Goal: Transaction & Acquisition: Purchase product/service

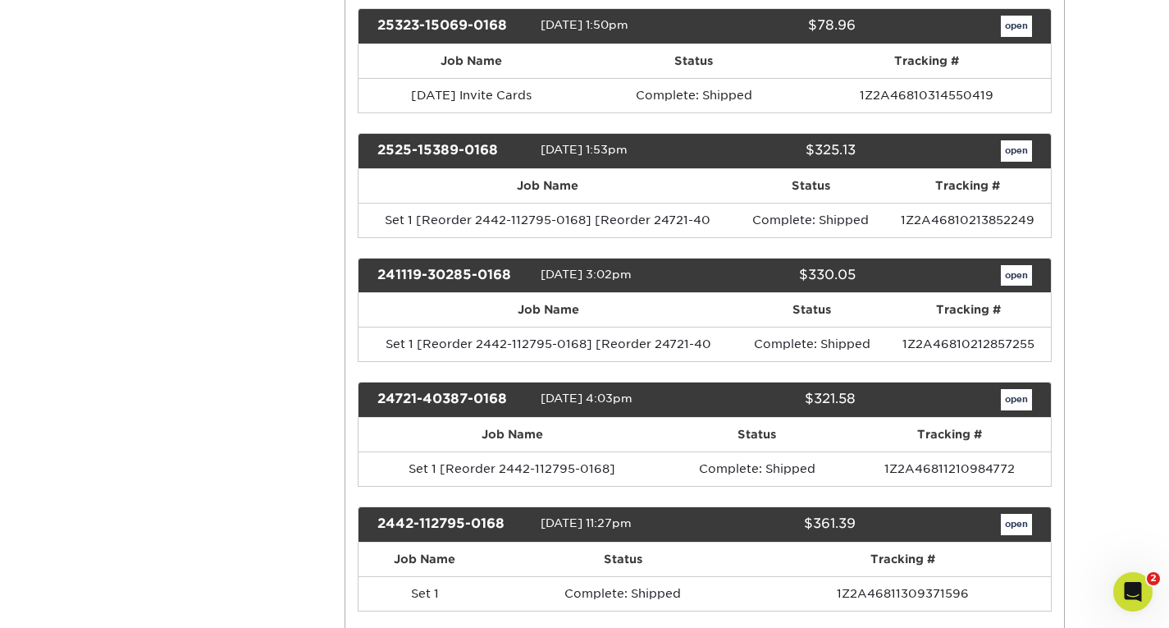
drag, startPoint x: 0, startPoint y: 0, endPoint x: 779, endPoint y: 199, distance: 804.4
click at [779, 199] on th "Status" at bounding box center [811, 186] width 147 height 34
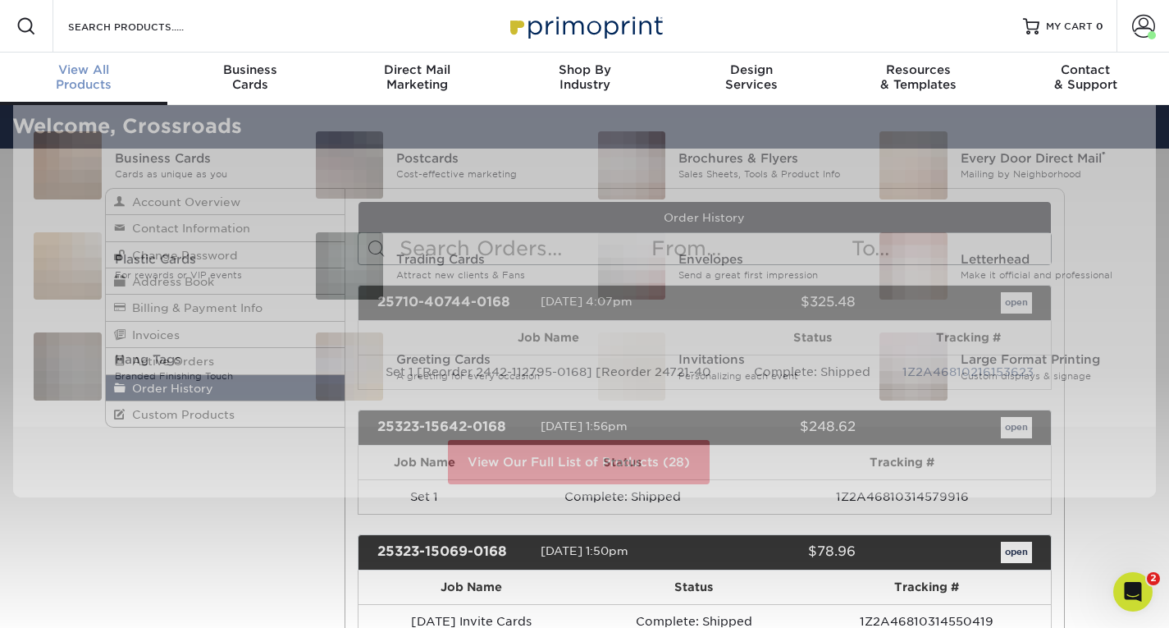
click at [88, 91] on div "View All Products" at bounding box center [83, 77] width 167 height 30
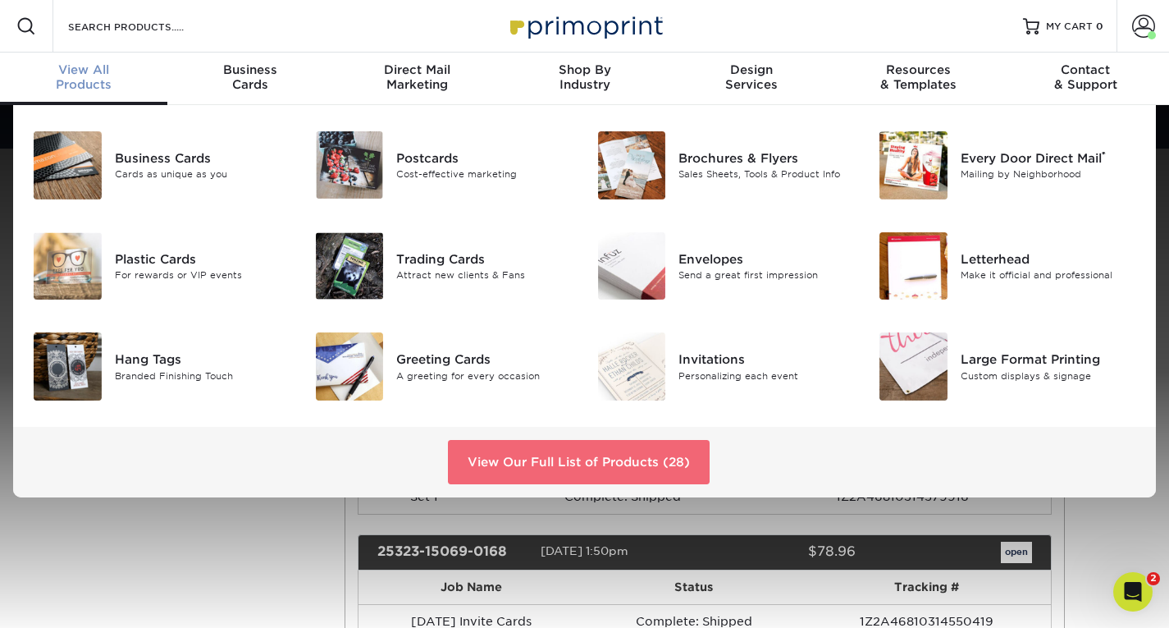
click at [587, 457] on link "View Our Full List of Products (28)" at bounding box center [579, 462] width 262 height 44
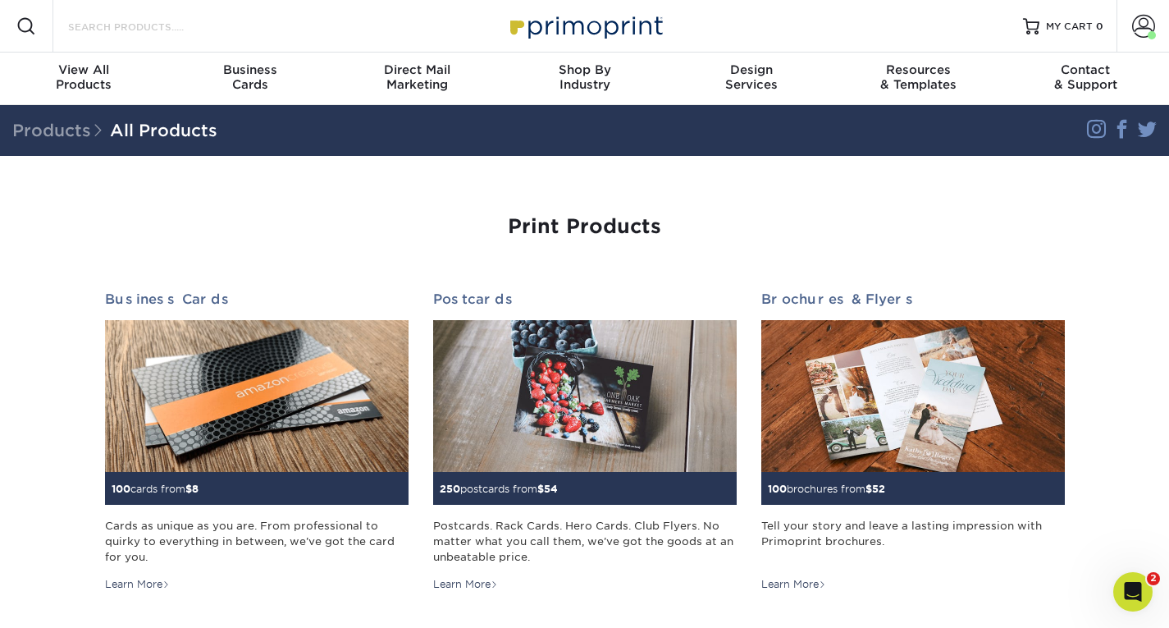
click at [162, 25] on input "Search Products" at bounding box center [146, 26] width 160 height 20
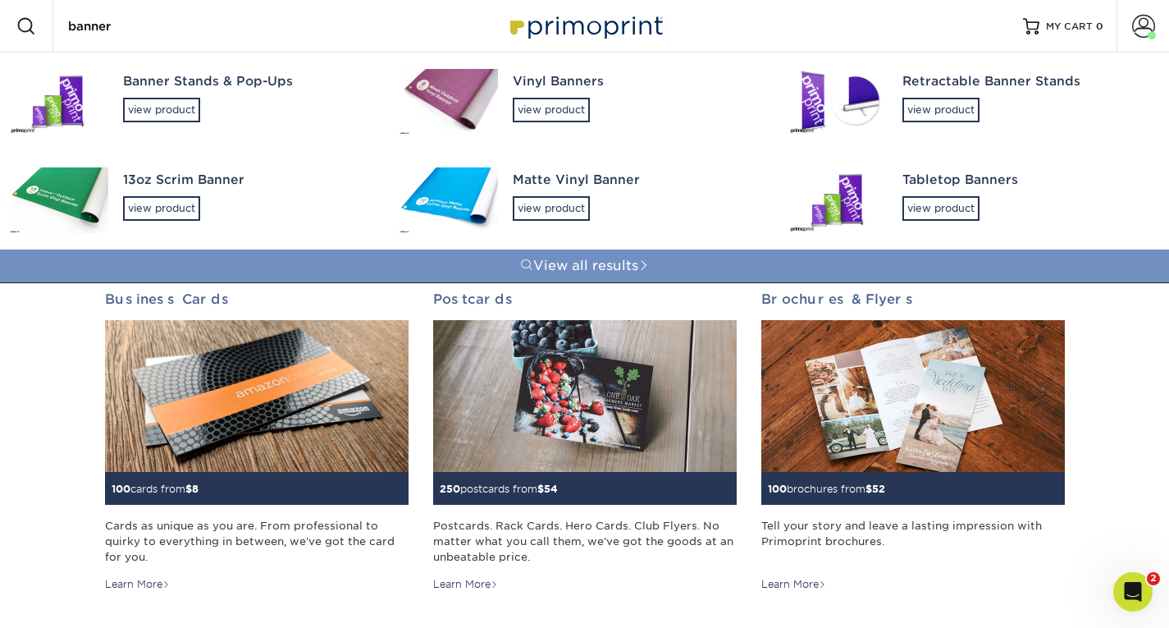
type input "banner"
click at [606, 258] on link "View all results" at bounding box center [584, 265] width 1169 height 33
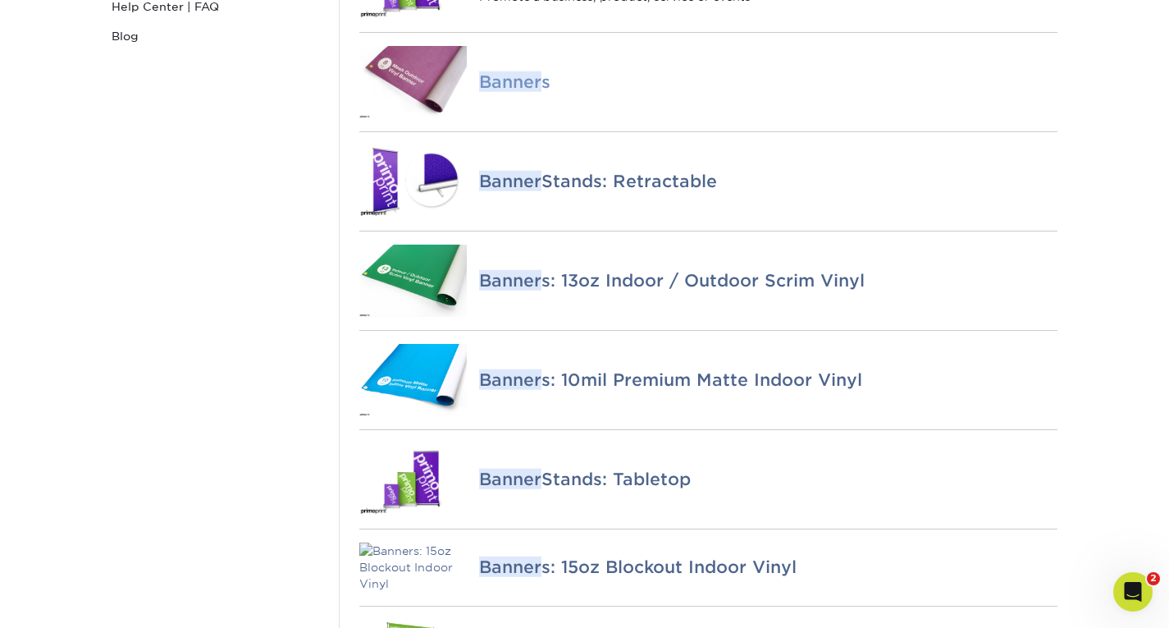
scroll to position [249, 0]
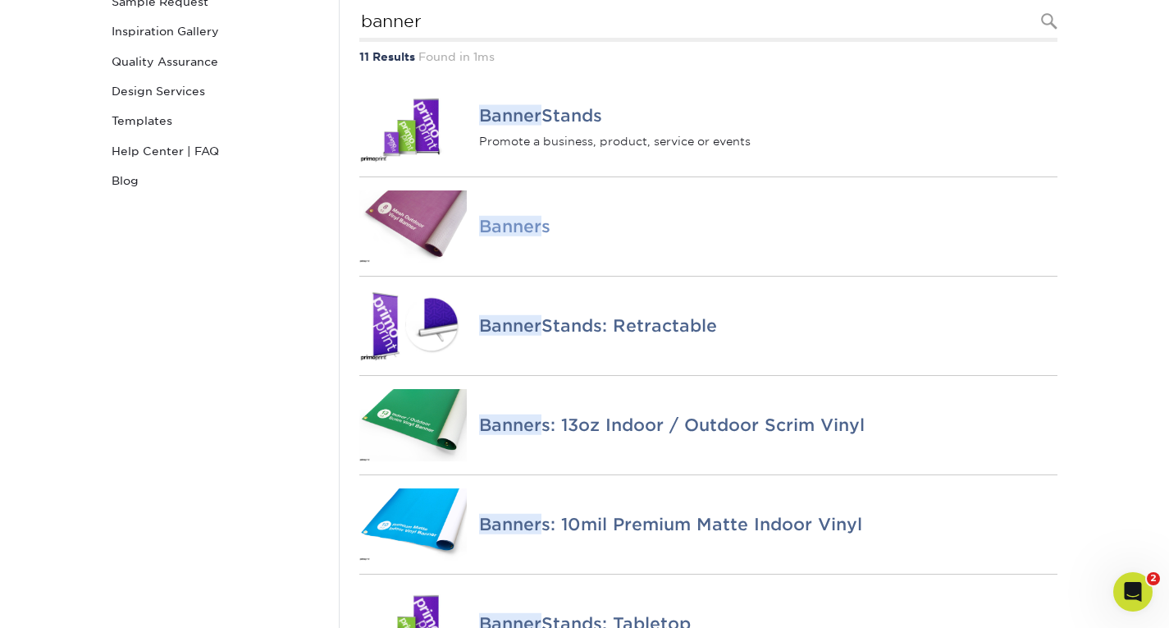
click at [531, 236] on em "Banner" at bounding box center [510, 226] width 62 height 21
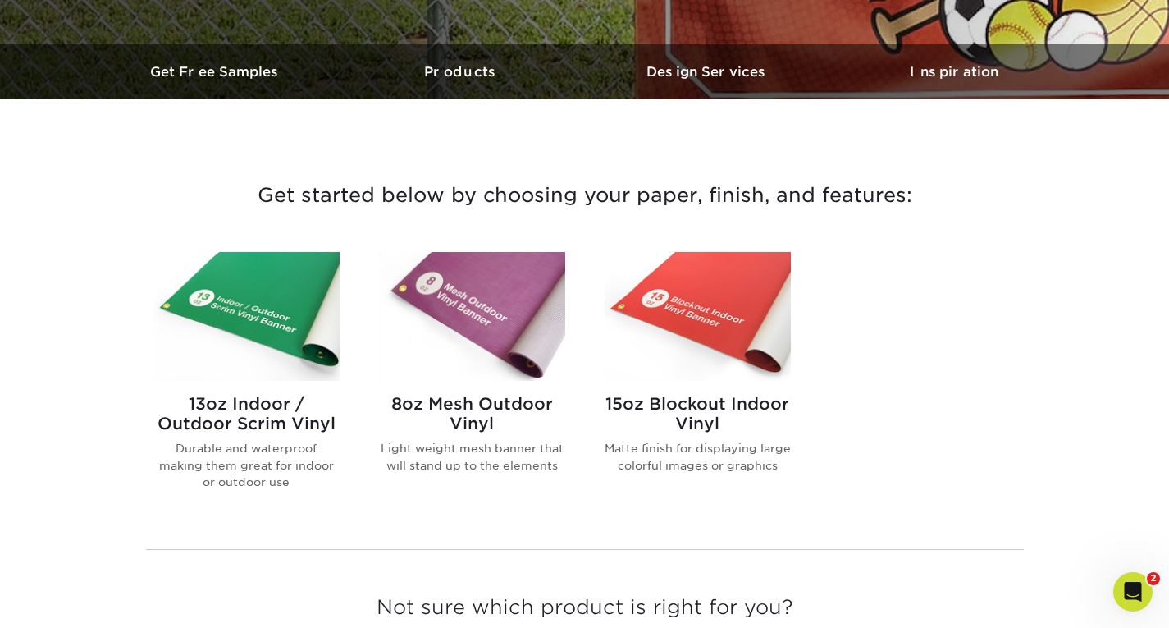
scroll to position [470, 0]
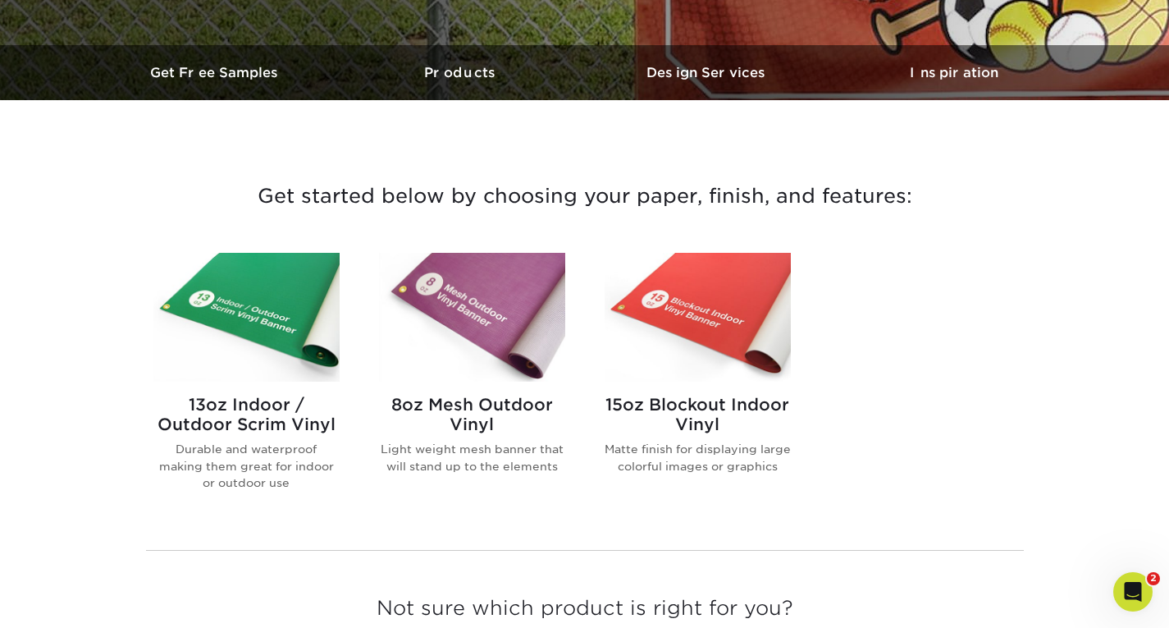
click at [248, 309] on img at bounding box center [246, 317] width 186 height 129
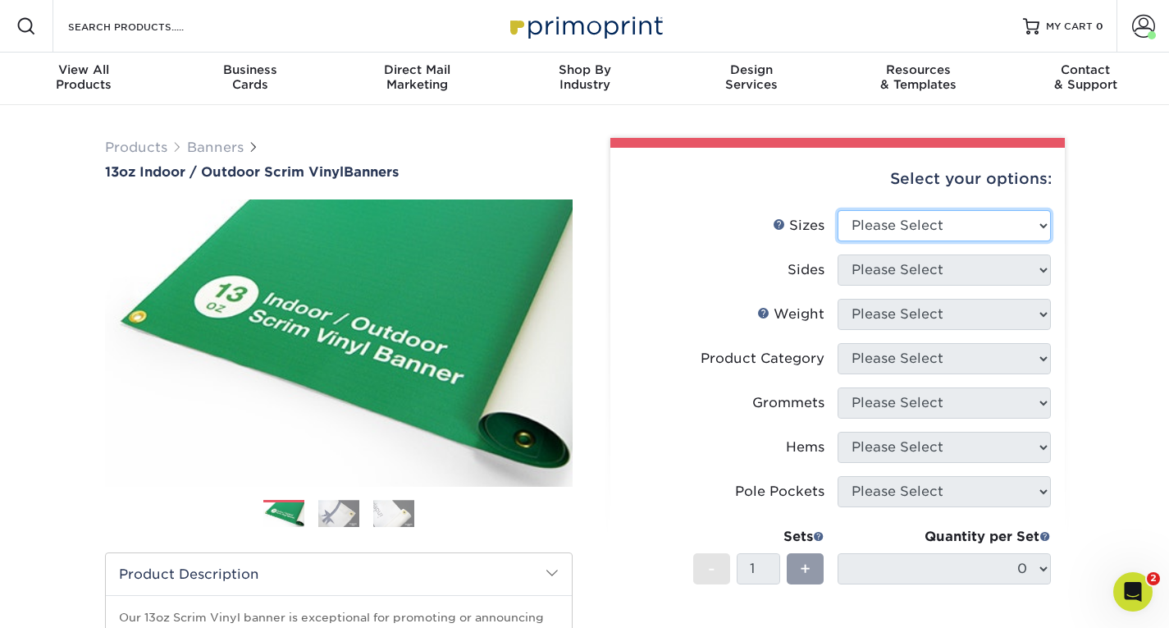
click at [915, 240] on select "Please Select 24" x 36" 24" x 48" 36" x 48" 36" x 60" 36" x 72" 36" x 96" 36" x…" at bounding box center [944, 225] width 213 height 31
click at [1140, 194] on div "Products Banners 13oz Indoor / Outdoor Scrim Vinyl Banners Previous Next" at bounding box center [584, 556] width 1169 height 902
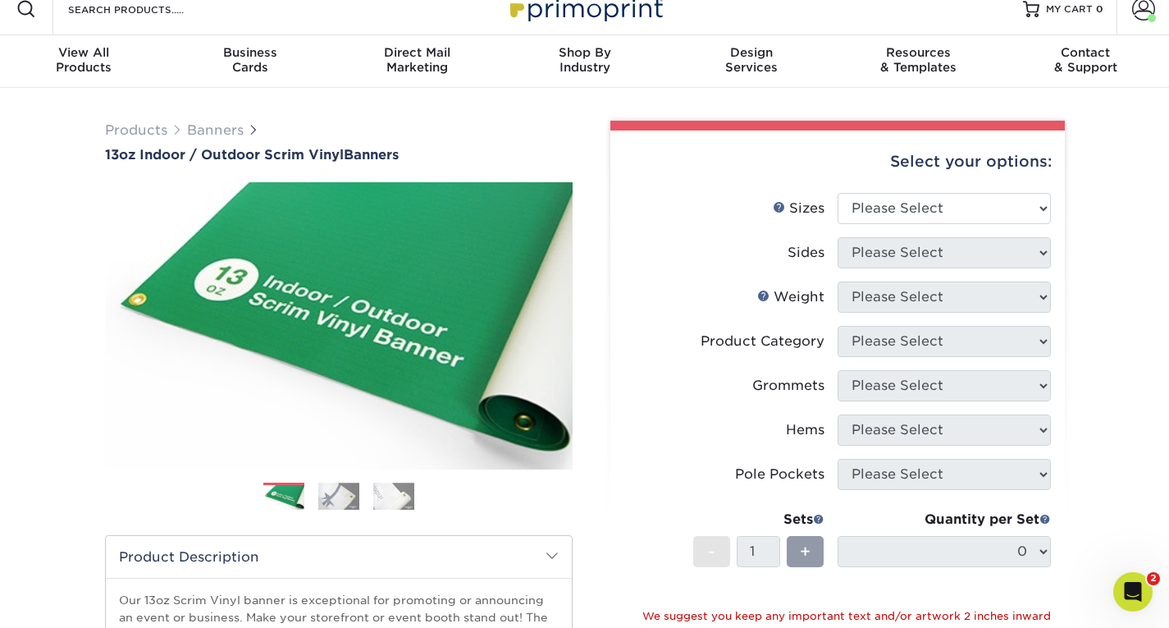
scroll to position [16, 0]
